Goal: Contribute content

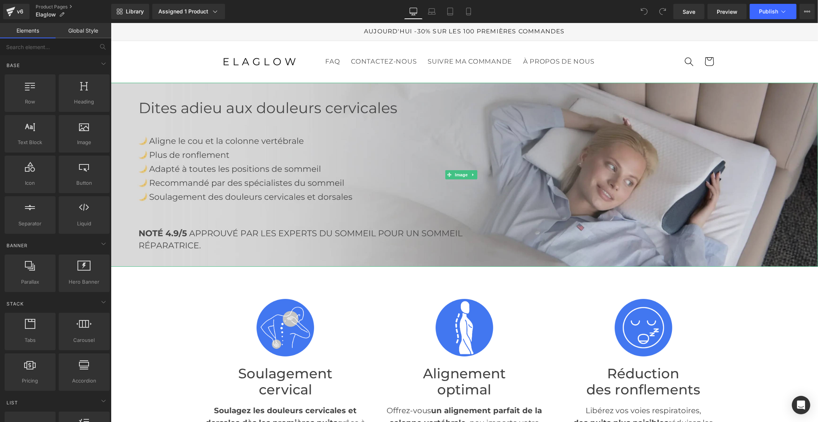
drag, startPoint x: 491, startPoint y: 165, endPoint x: 495, endPoint y: 158, distance: 8.2
click at [491, 165] on img at bounding box center [465, 175] width 708 height 184
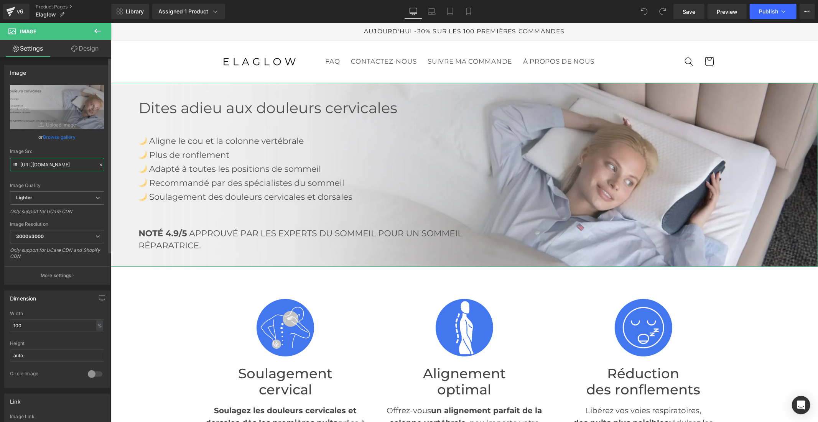
click at [74, 167] on input "https://ucarecdn.com/87297c32-0a8a-4657-b76c-f856700b4b2b/-/format/auto/-/previ…" at bounding box center [57, 164] width 94 height 13
paste input "cdn.shopify.com/s/files/1/0956/7564/6289/files/coussin.jpg?v=1759393333"
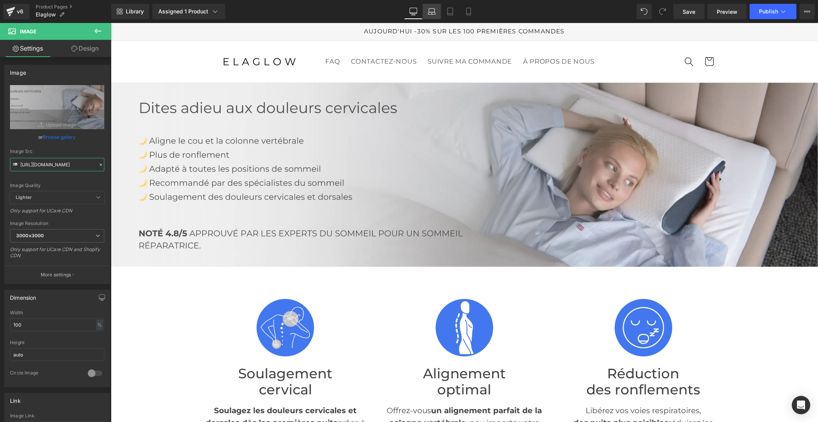
type input "https://cdn.shopify.com/s/files/1/0956/7564/6289/files/coussin_3000x3000.jpg?v=…"
click at [439, 12] on link "Laptop" at bounding box center [432, 11] width 18 height 15
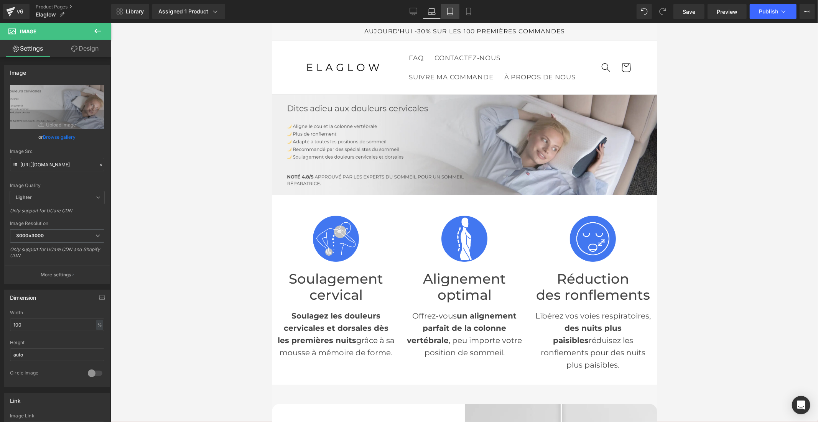
click at [448, 12] on icon at bounding box center [451, 12] width 8 height 8
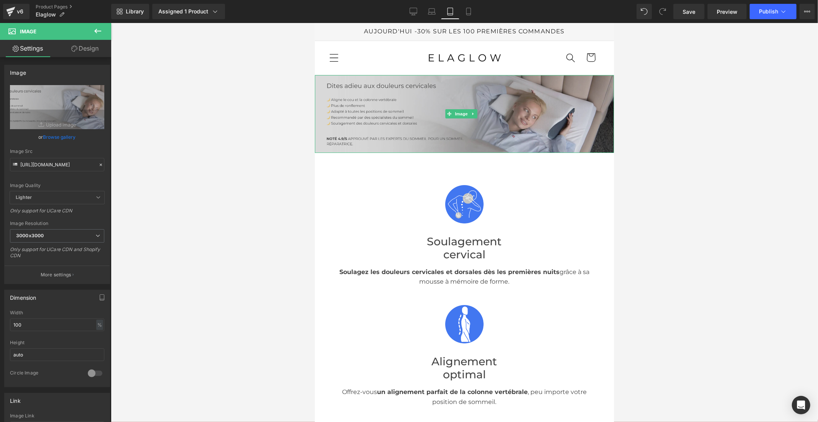
click at [392, 119] on img at bounding box center [464, 114] width 299 height 78
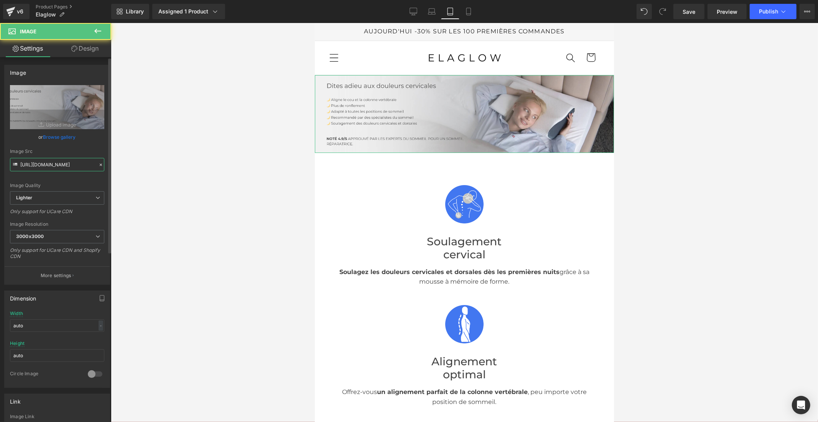
click at [61, 165] on input "https://ucarecdn.com/87297c32-0a8a-4657-b76c-f856700b4b2b/-/format/auto/-/previ…" at bounding box center [57, 164] width 94 height 13
paste input "cdn.shopify.com/s/files/1/0956/7564/6289/files/coussin.jpg?v=1759393333"
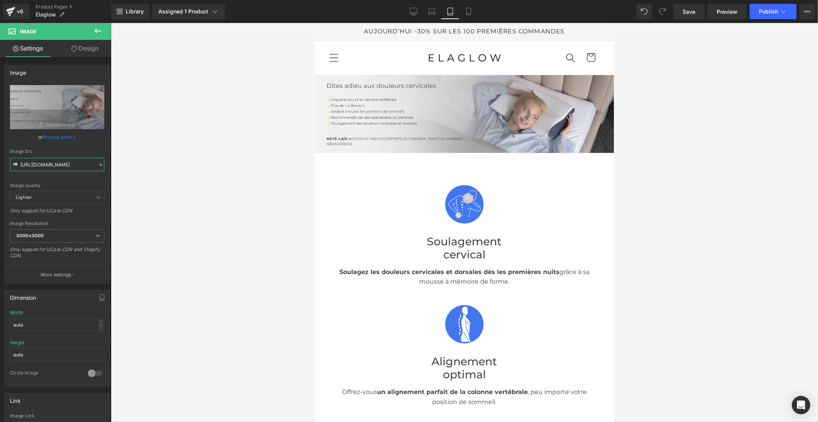
type input "https://cdn.shopify.com/s/files/1/0956/7564/6289/files/coussin_3000x3000.jpg?v=…"
click at [465, 8] on icon at bounding box center [469, 12] width 8 height 8
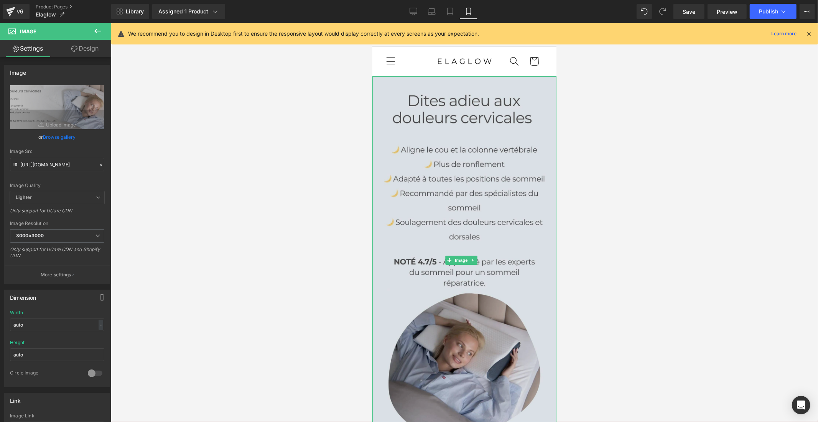
drag, startPoint x: 424, startPoint y: 178, endPoint x: 386, endPoint y: 186, distance: 39.4
click at [424, 178] on img at bounding box center [464, 260] width 184 height 368
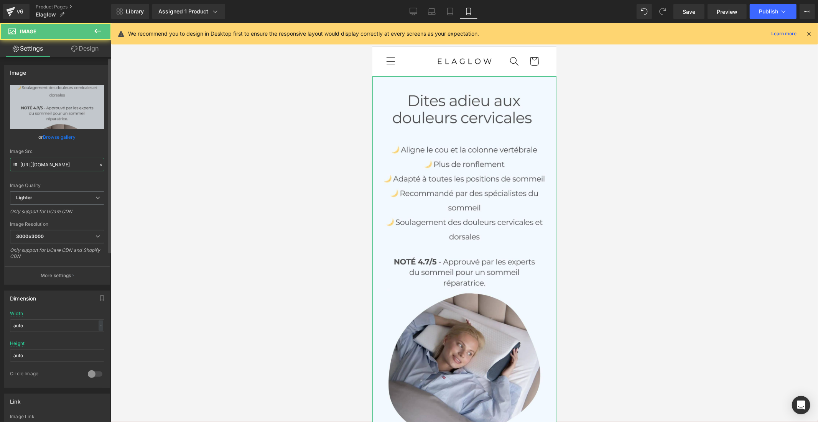
click at [65, 164] on input "https://ucarecdn.com/267b9a98-f8c9-41b1-9241-03e9f1137ae7/-/format/auto/-/previ…" at bounding box center [57, 164] width 94 height 13
paste input "cdn.shopify.com/s/files/1/0956/7564/6289/files/dgn.jpg?v=1759393333"
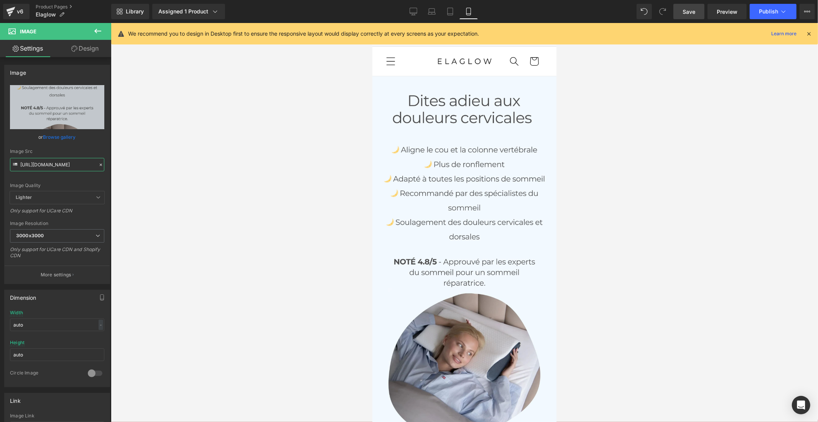
type input "https://cdn.shopify.com/s/files/1/0956/7564/6289/files/dgn_3000x3000.jpg?v=1759…"
click at [696, 12] on span "Save" at bounding box center [689, 12] width 13 height 8
click at [772, 10] on span "Publish" at bounding box center [768, 11] width 19 height 6
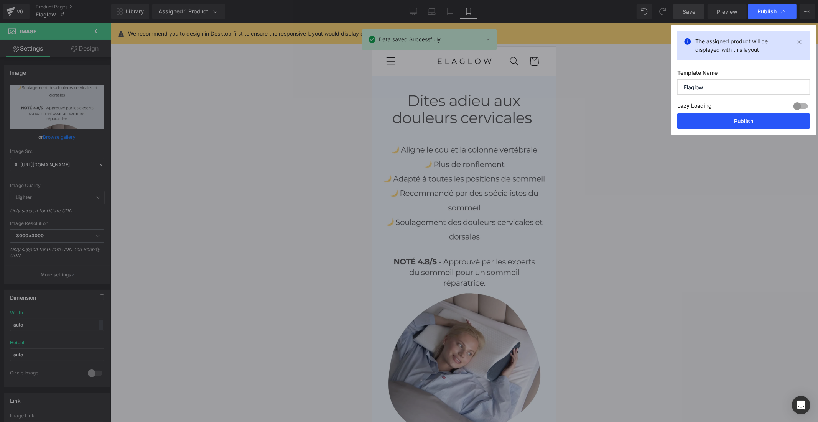
click at [734, 119] on button "Publish" at bounding box center [744, 121] width 133 height 15
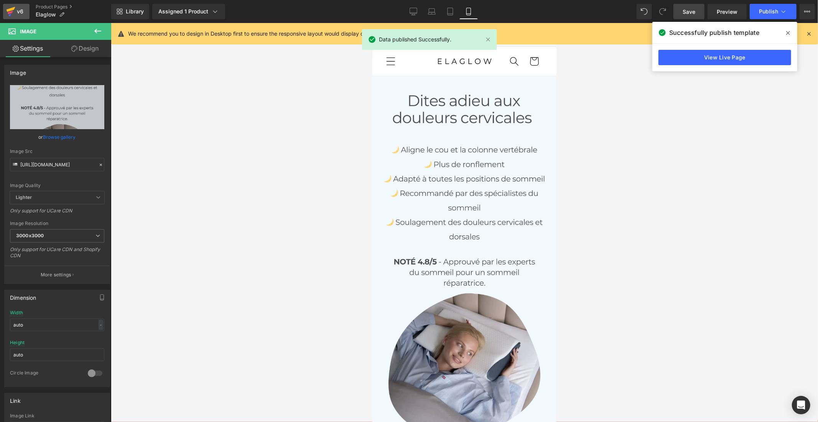
click at [14, 12] on icon at bounding box center [10, 11] width 9 height 19
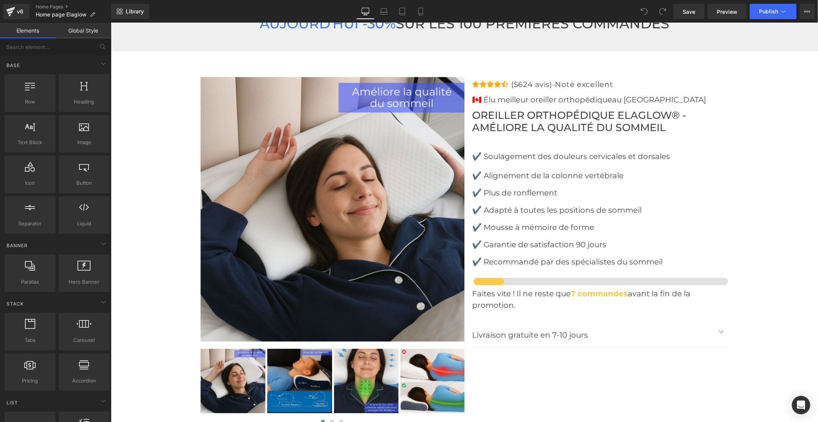
scroll to position [2388, 0]
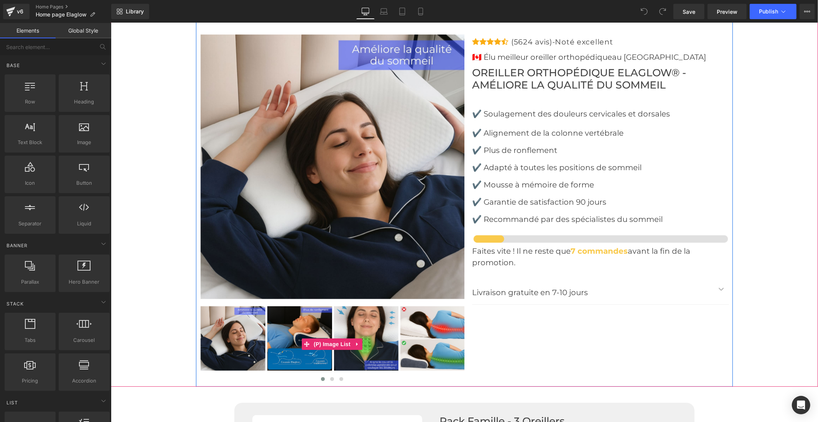
click at [305, 315] on img at bounding box center [299, 338] width 65 height 65
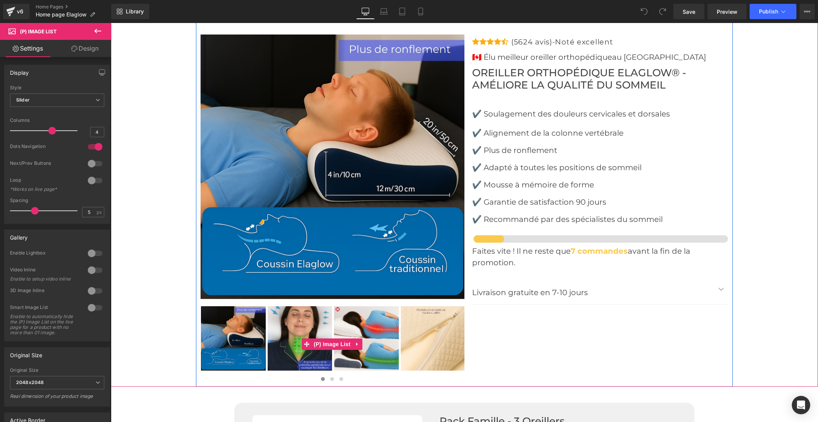
click at [305, 309] on img at bounding box center [299, 338] width 65 height 65
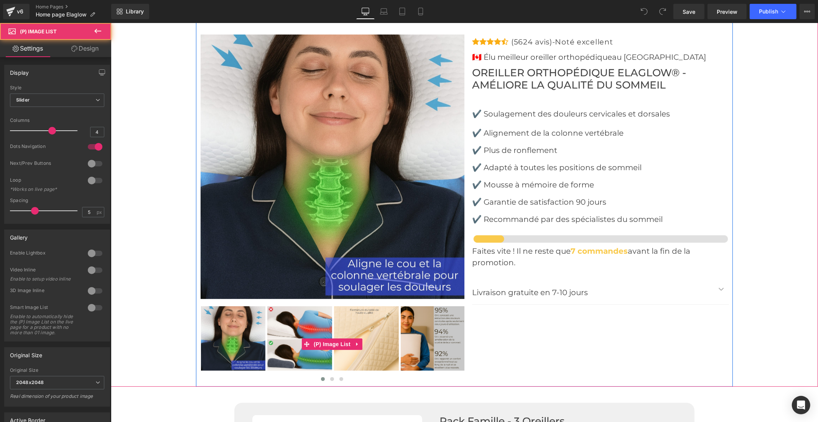
click at [314, 309] on img at bounding box center [299, 338] width 65 height 65
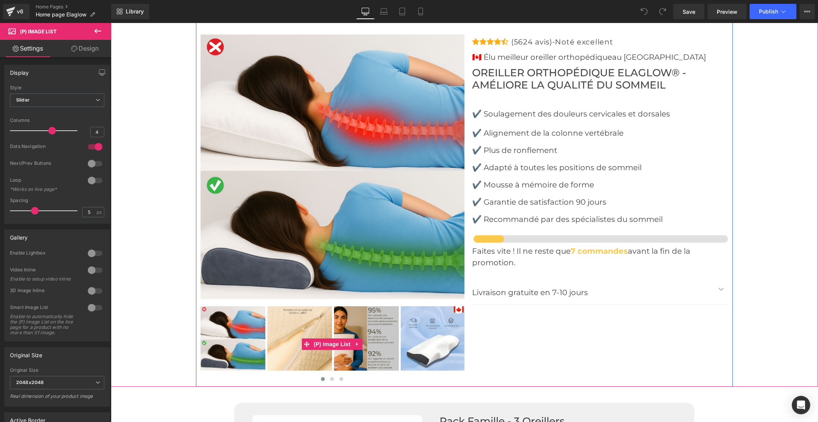
click at [314, 309] on img at bounding box center [299, 338] width 65 height 65
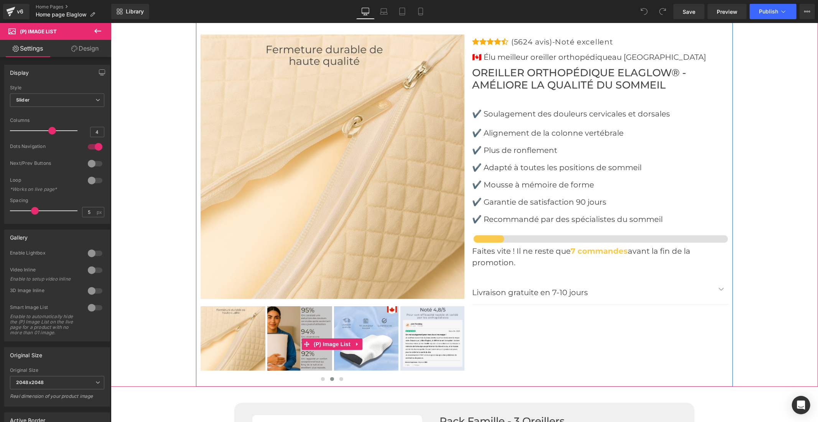
click at [314, 309] on img at bounding box center [299, 338] width 65 height 65
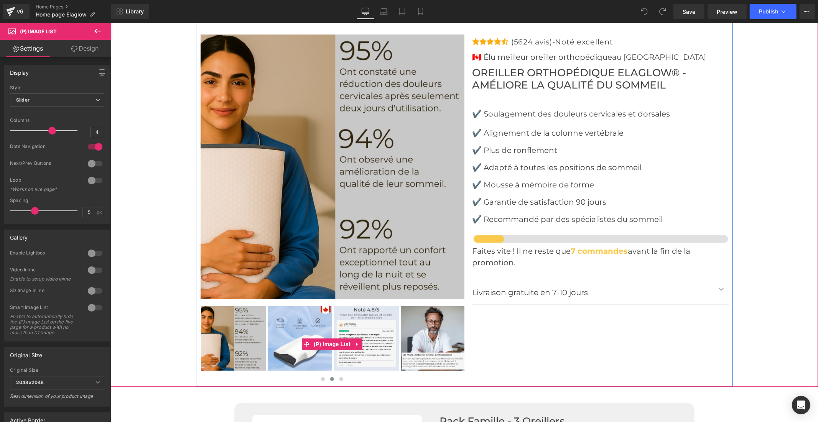
click at [314, 309] on img at bounding box center [299, 338] width 65 height 65
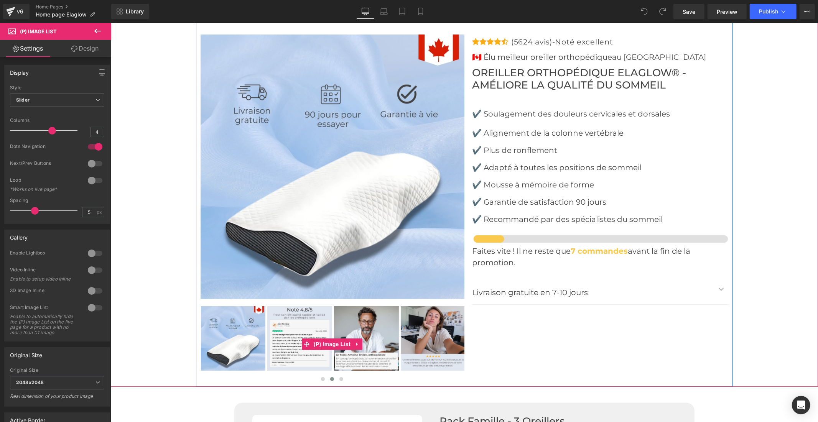
click at [314, 309] on img at bounding box center [299, 338] width 65 height 65
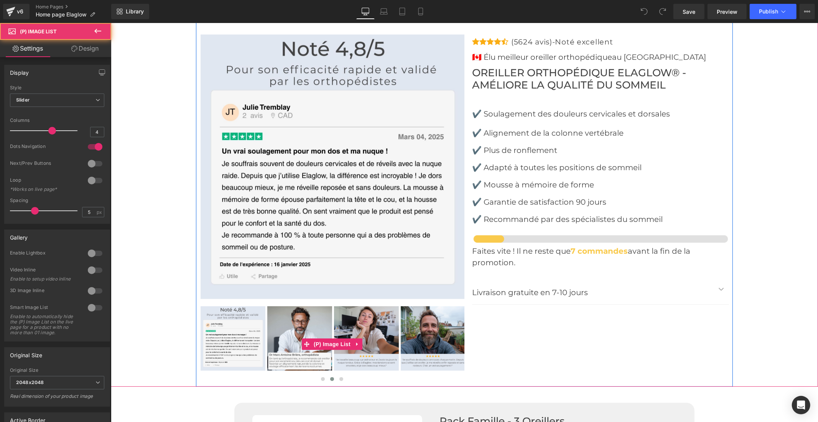
click at [345, 317] on img at bounding box center [366, 338] width 65 height 65
